Goal: Navigation & Orientation: Find specific page/section

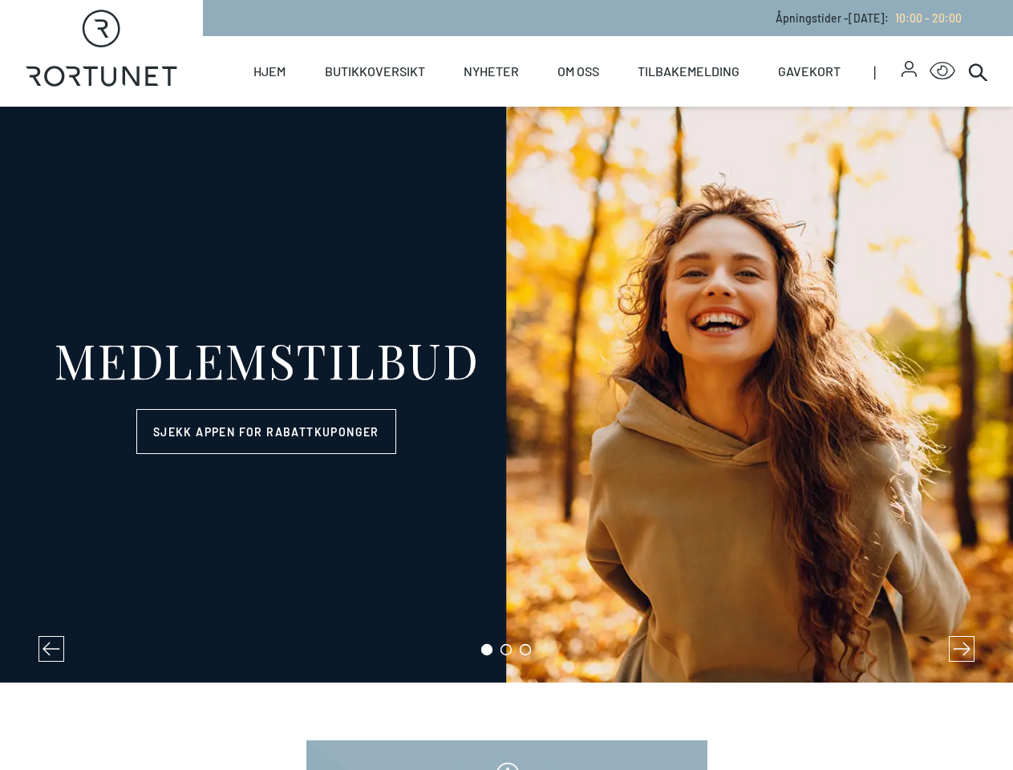
select select "NO"
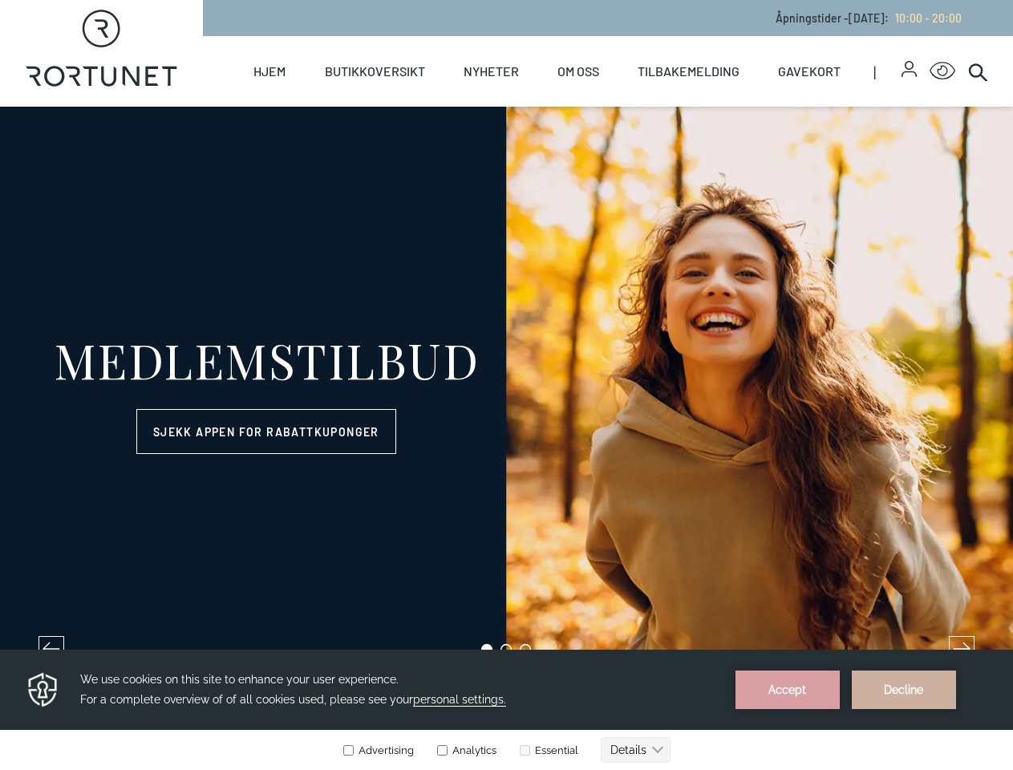
click at [905, 69] on icon "button" at bounding box center [909, 65] width 9 height 9
click at [930, 71] on icon "Click for Accessibility Features" at bounding box center [943, 71] width 26 height 18
